Goal: Task Accomplishment & Management: Complete application form

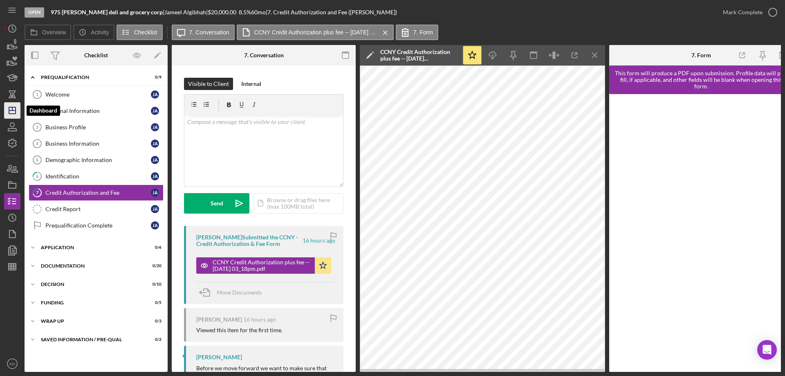
click at [17, 112] on icon "Icon/Dashboard" at bounding box center [12, 110] width 20 height 20
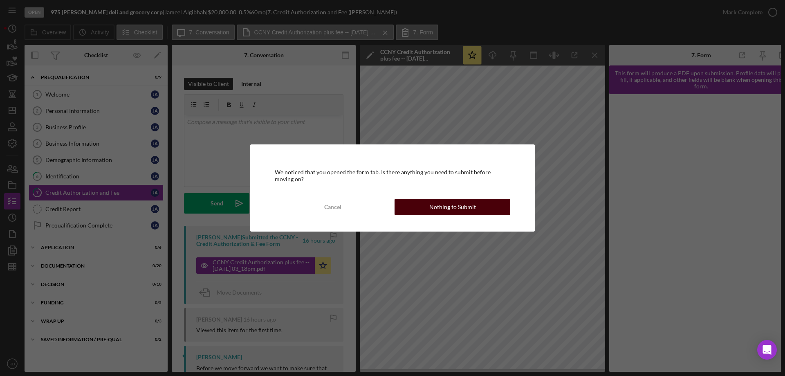
click at [466, 208] on div "Nothing to Submit" at bounding box center [452, 207] width 47 height 16
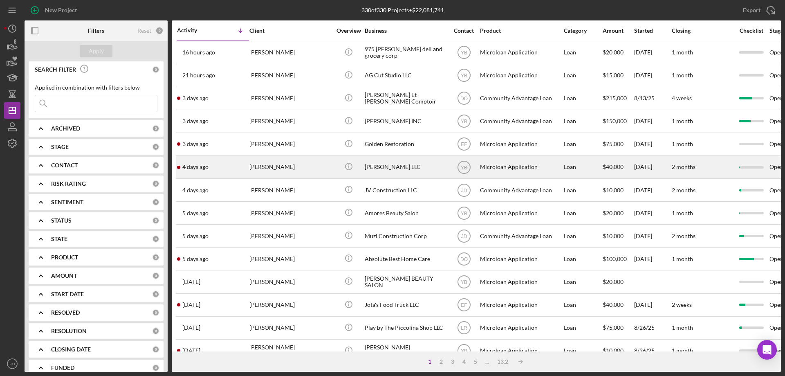
click at [398, 168] on div "[PERSON_NAME] LLC" at bounding box center [406, 167] width 82 height 22
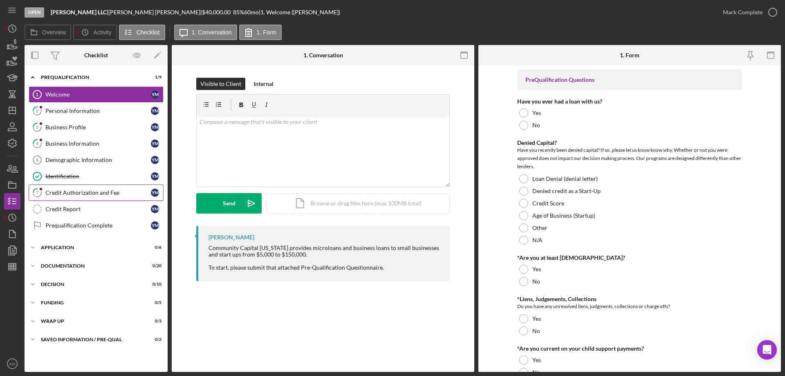
click at [72, 192] on div "Credit Authorization and Fee" at bounding box center [97, 192] width 105 height 7
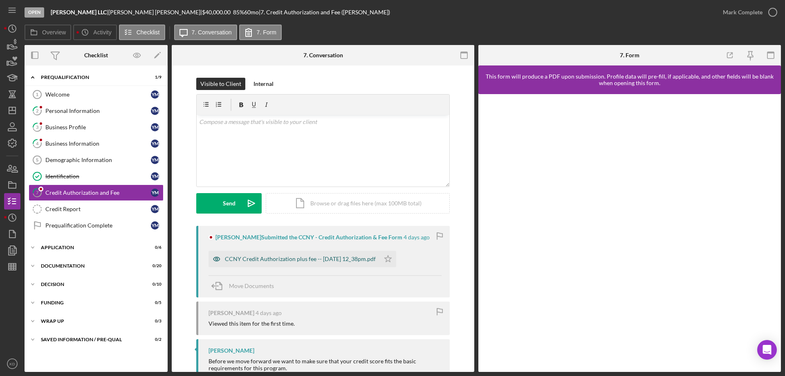
click at [277, 258] on div "CCNY Credit Authorization plus fee -- [DATE] 12_38pm.pdf" at bounding box center [300, 258] width 151 height 7
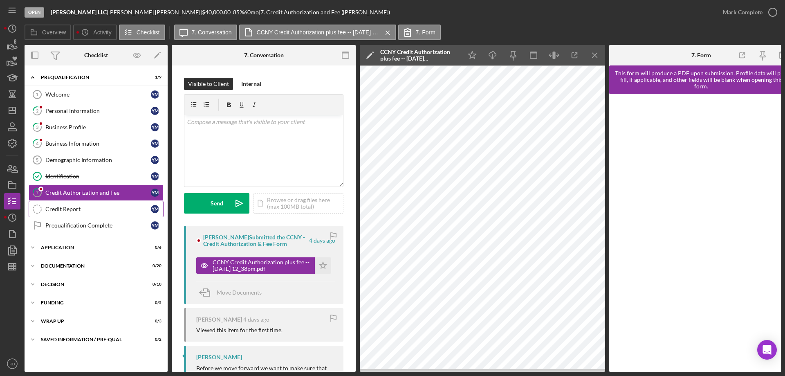
click at [44, 209] on icon "Credit Report" at bounding box center [37, 209] width 20 height 20
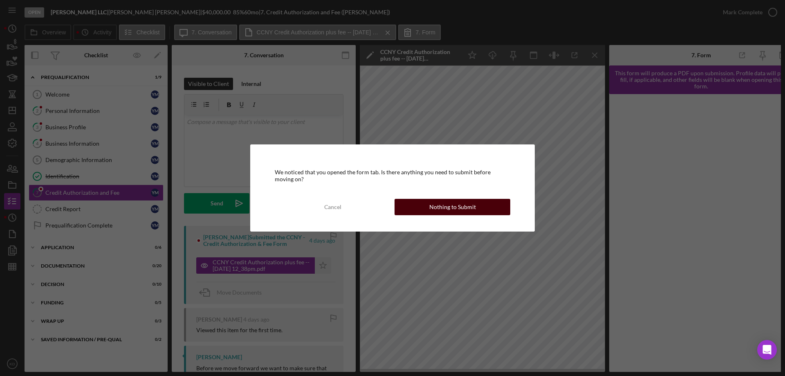
click at [461, 210] on div "Nothing to Submit" at bounding box center [452, 207] width 47 height 16
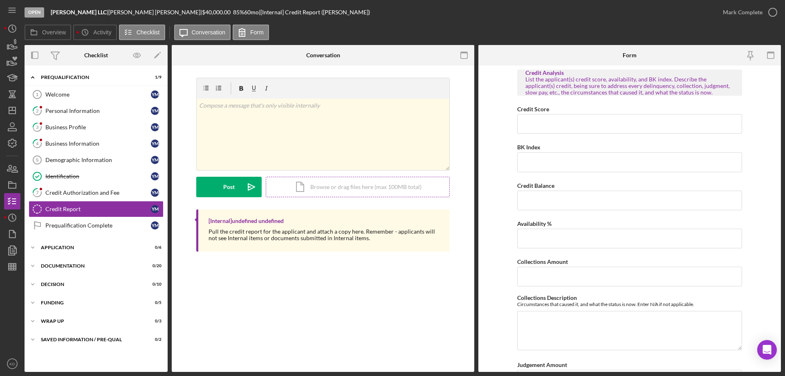
click at [323, 186] on div "Icon/Document Browse or drag files here (max 100MB total) Tap to choose files o…" at bounding box center [358, 187] width 184 height 20
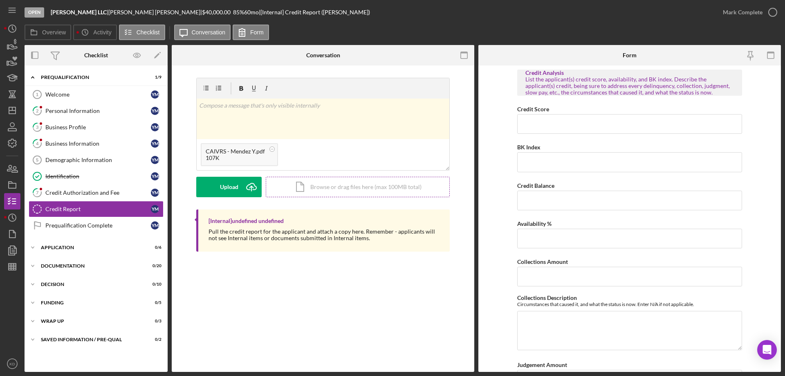
click at [310, 188] on div "Icon/Document Browse or drag files here (max 100MB total) Tap to choose files o…" at bounding box center [358, 187] width 184 height 20
click at [322, 186] on div "Icon/Document Browse or drag files here (max 100MB total) Tap to choose files o…" at bounding box center [358, 187] width 184 height 20
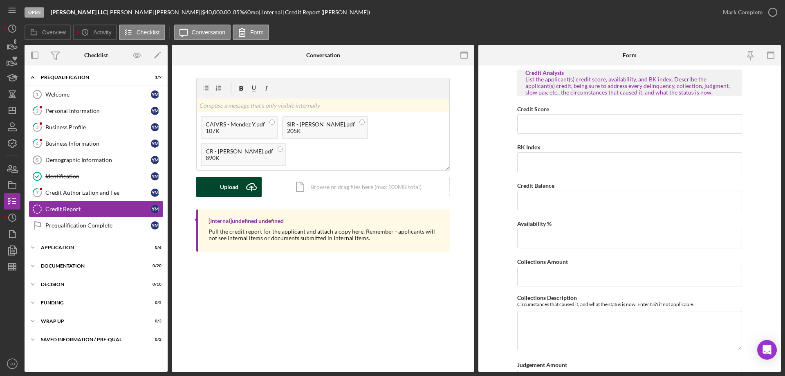
click at [226, 187] on div "Upload" at bounding box center [229, 187] width 18 height 20
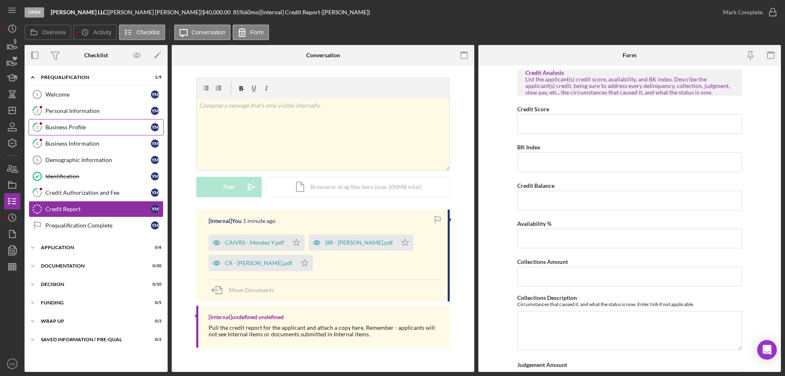
click at [68, 127] on div "Business Profile" at bounding box center [97, 127] width 105 height 7
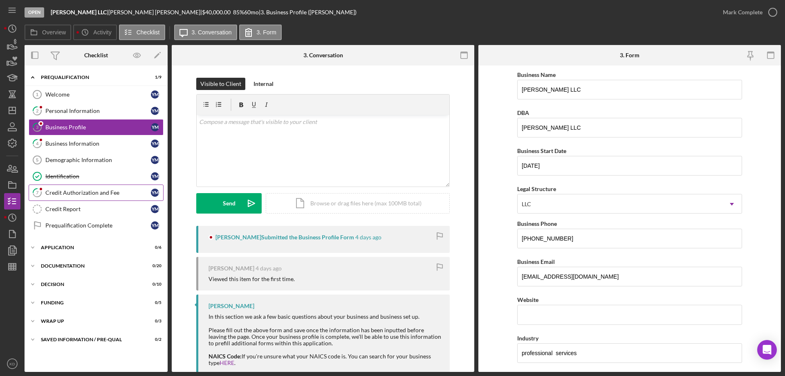
click at [78, 191] on div "Credit Authorization and Fee" at bounding box center [97, 192] width 105 height 7
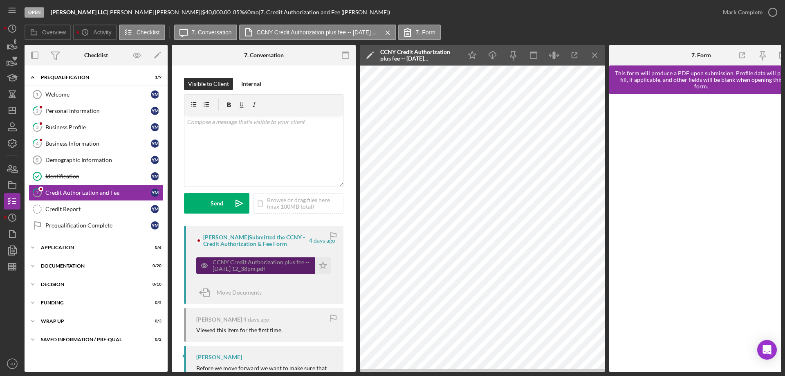
click at [271, 266] on div "CCNY Credit Authorization plus fee -- [DATE] 12_38pm.pdf" at bounding box center [261, 265] width 98 height 13
click at [49, 178] on div "Identification" at bounding box center [97, 176] width 105 height 7
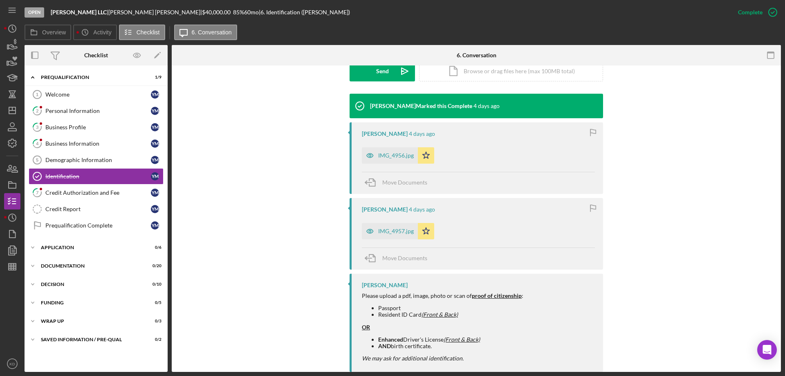
scroll to position [245, 0]
click at [391, 230] on div "IMG_4957.jpg" at bounding box center [396, 230] width 36 height 7
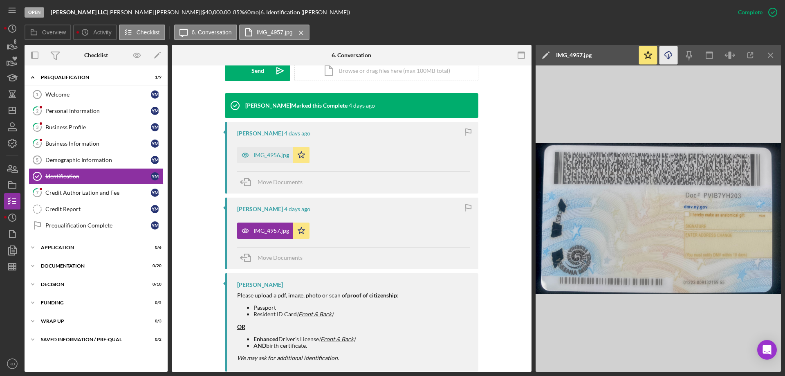
click at [671, 58] on icon "Icon/Download" at bounding box center [668, 55] width 18 height 18
click at [261, 152] on div "IMG_4956.jpg" at bounding box center [271, 155] width 36 height 7
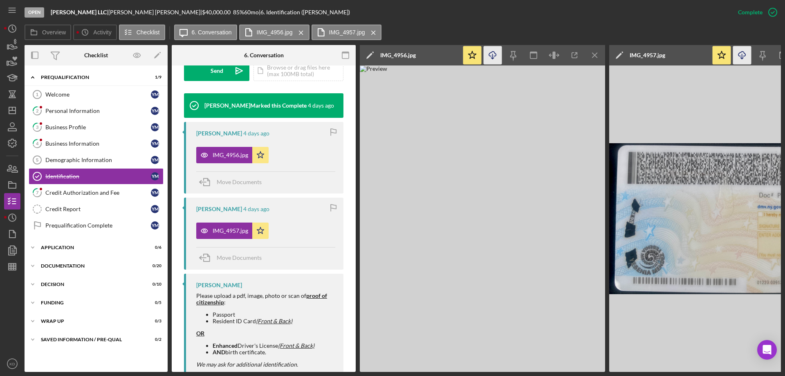
click at [493, 56] on icon "Icon/Download" at bounding box center [492, 55] width 18 height 18
click at [55, 92] on div "Welcome" at bounding box center [97, 94] width 105 height 7
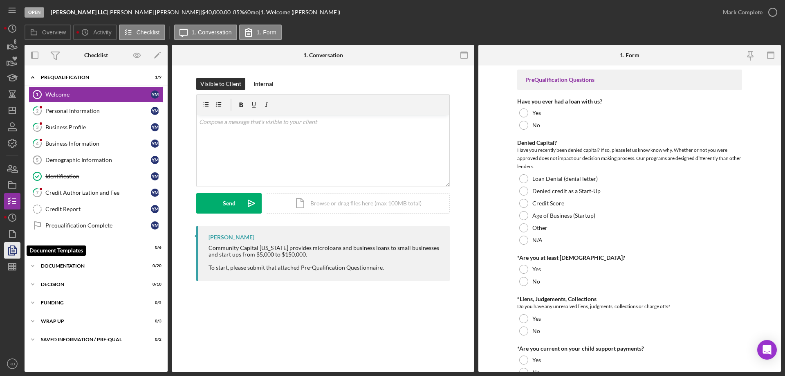
click at [10, 253] on polygon "button" at bounding box center [13, 249] width 6 height 7
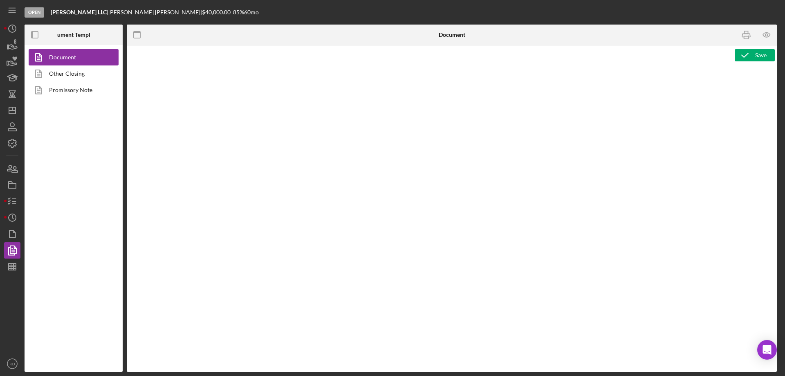
type textarea "<h2><strong>Product Name</strong><br><span id="Product_Name" class="template-fi…"
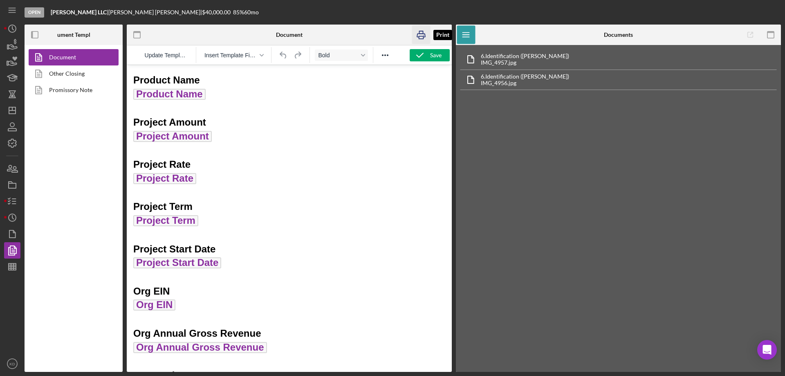
click at [419, 31] on icon "button" at bounding box center [421, 35] width 18 height 18
click at [10, 110] on line "button" at bounding box center [12, 110] width 7 height 0
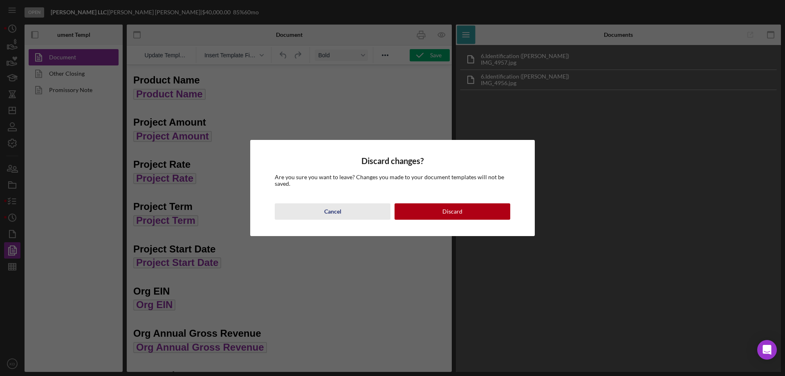
click at [326, 215] on div "Cancel" at bounding box center [332, 211] width 17 height 16
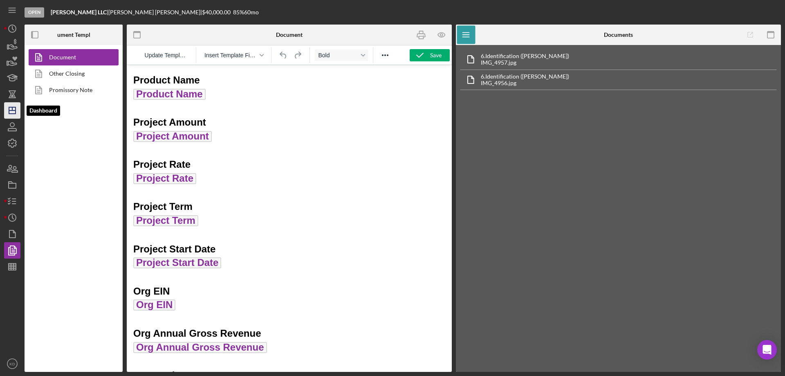
click at [10, 113] on icon "Icon/Dashboard" at bounding box center [12, 110] width 20 height 20
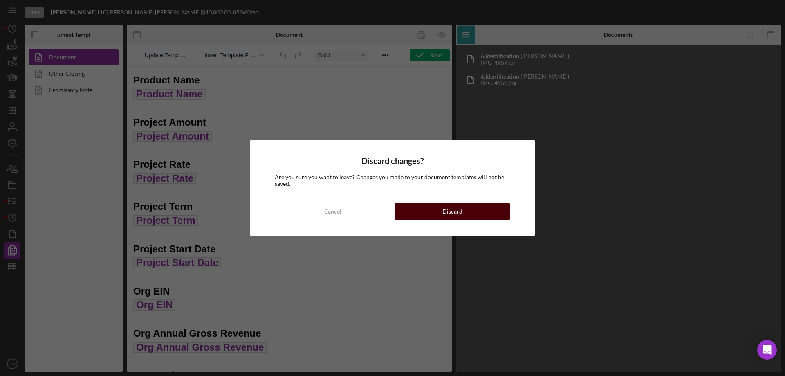
click at [488, 210] on button "Discard" at bounding box center [452, 211] width 116 height 16
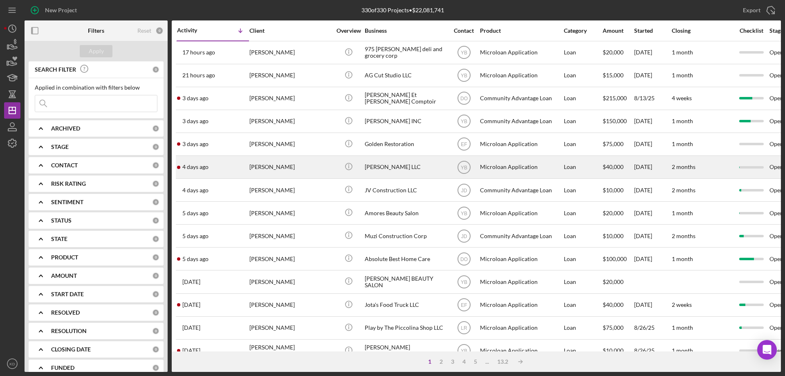
click at [260, 169] on div "[PERSON_NAME]" at bounding box center [290, 167] width 82 height 22
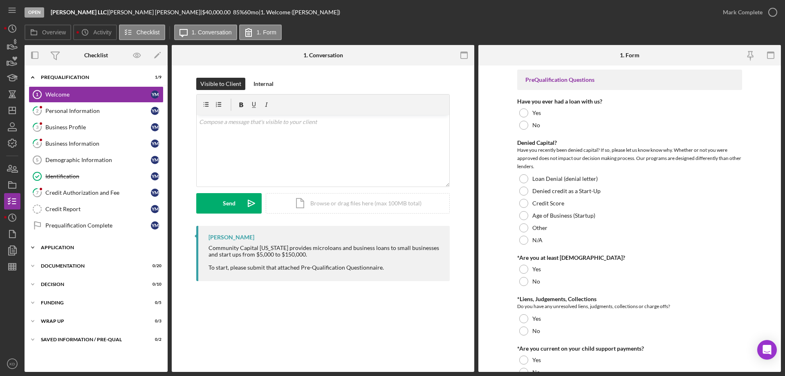
click at [31, 250] on icon "Icon/Expander" at bounding box center [33, 247] width 16 height 16
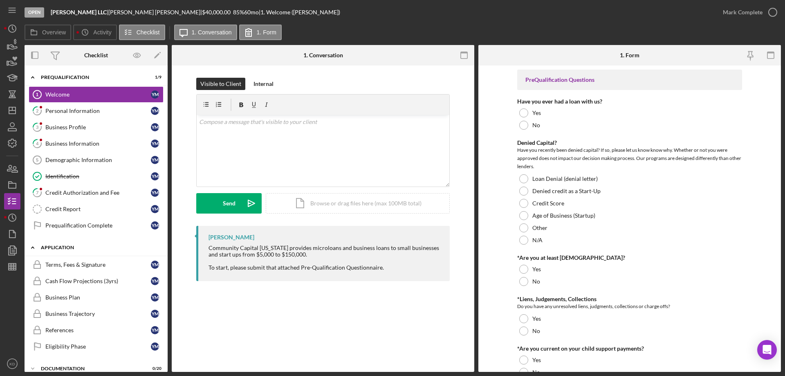
click at [31, 250] on icon "Icon/Expander" at bounding box center [33, 247] width 16 height 16
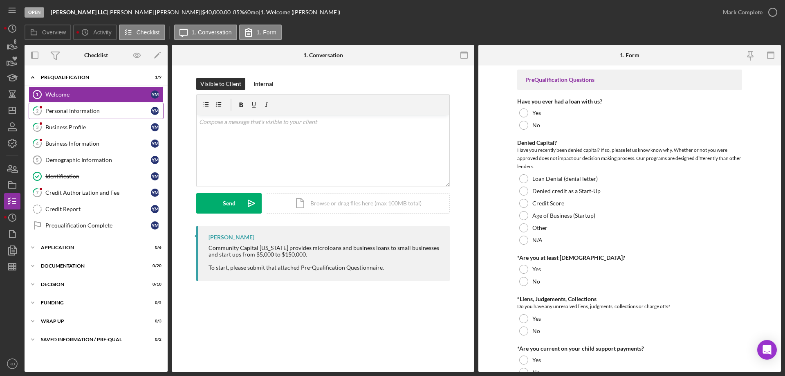
click at [78, 110] on div "Personal Information" at bounding box center [97, 110] width 105 height 7
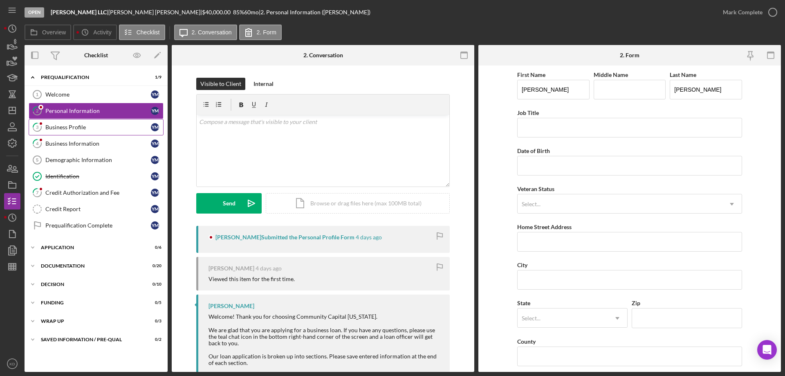
click at [73, 126] on div "Business Profile" at bounding box center [97, 127] width 105 height 7
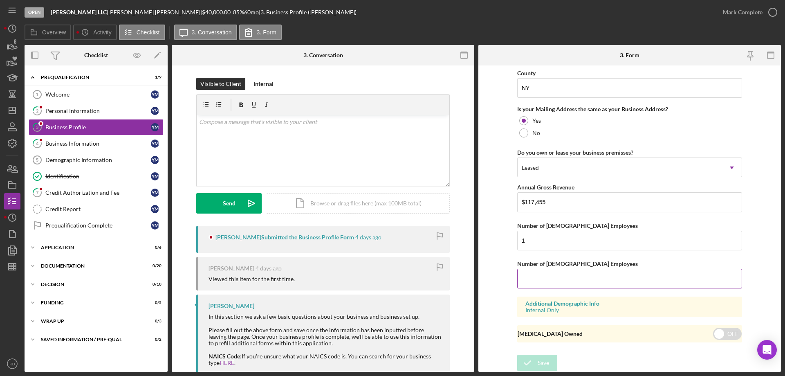
scroll to position [601, 0]
click at [78, 143] on div "Business Information" at bounding box center [97, 143] width 105 height 7
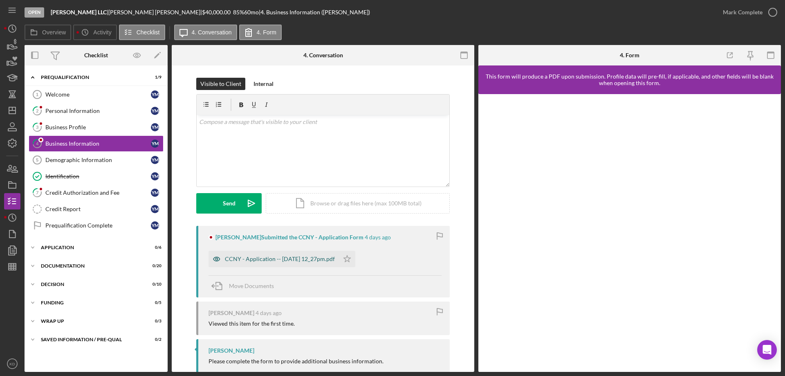
click at [313, 259] on div "CCNY - Application -- [DATE] 12_27pm.pdf" at bounding box center [280, 258] width 110 height 7
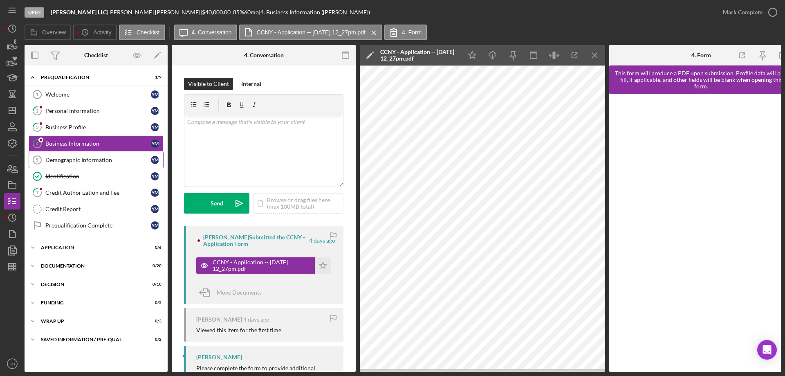
click at [82, 162] on div "Demographic Information" at bounding box center [97, 160] width 105 height 7
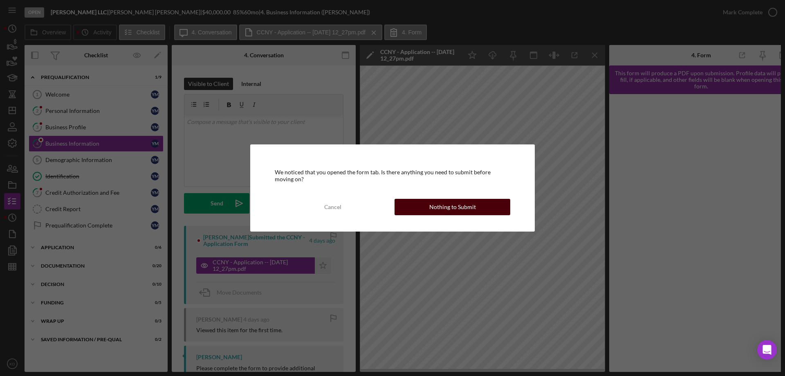
click at [446, 209] on div "Nothing to Submit" at bounding box center [452, 207] width 47 height 16
